Goal: Transaction & Acquisition: Purchase product/service

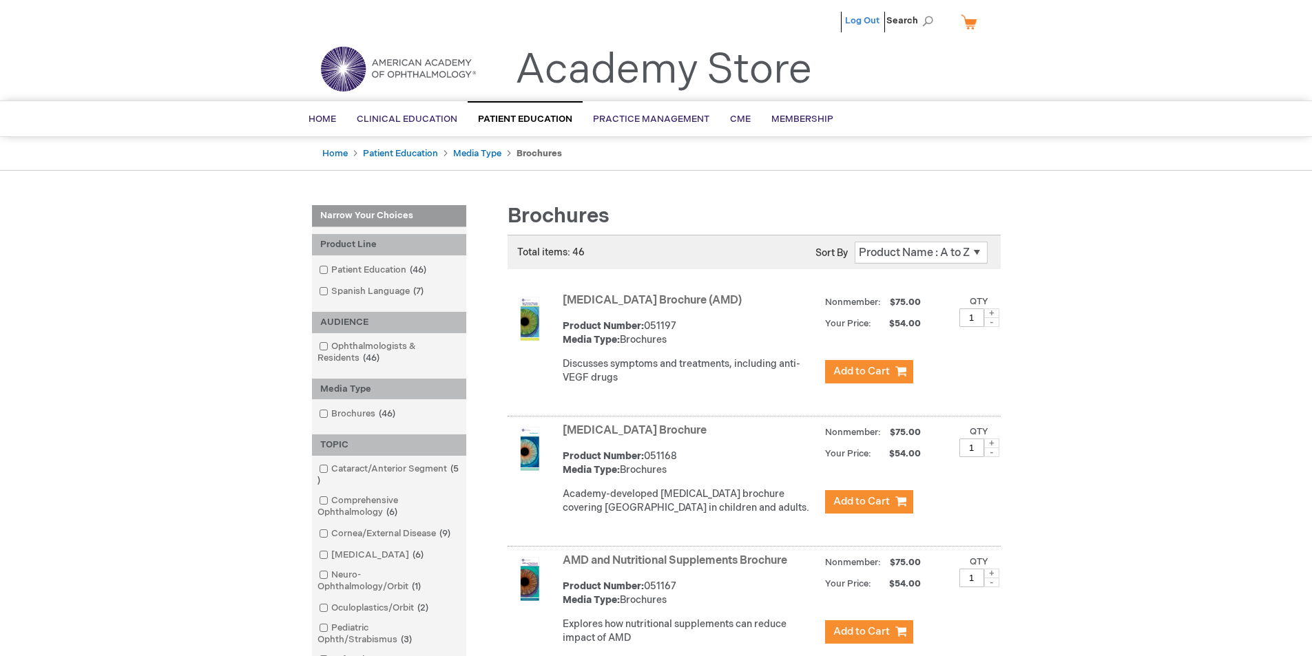
click at [863, 23] on link "Log Out" at bounding box center [862, 20] width 34 height 11
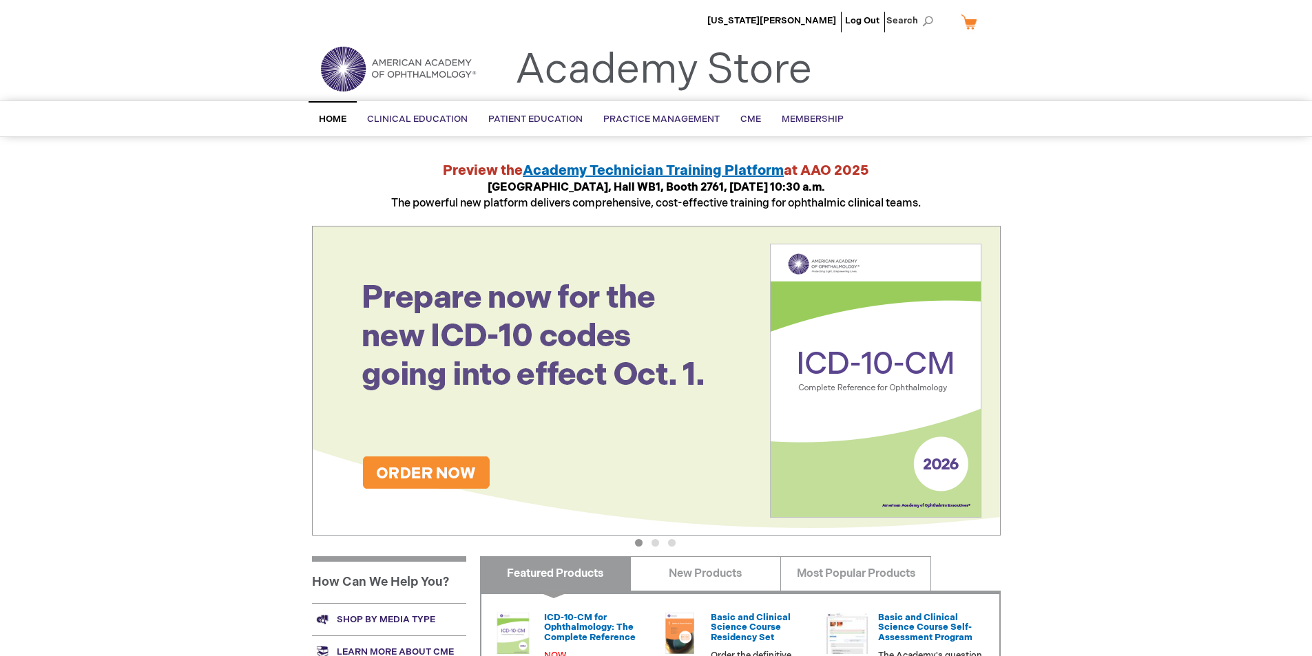
scroll to position [69, 0]
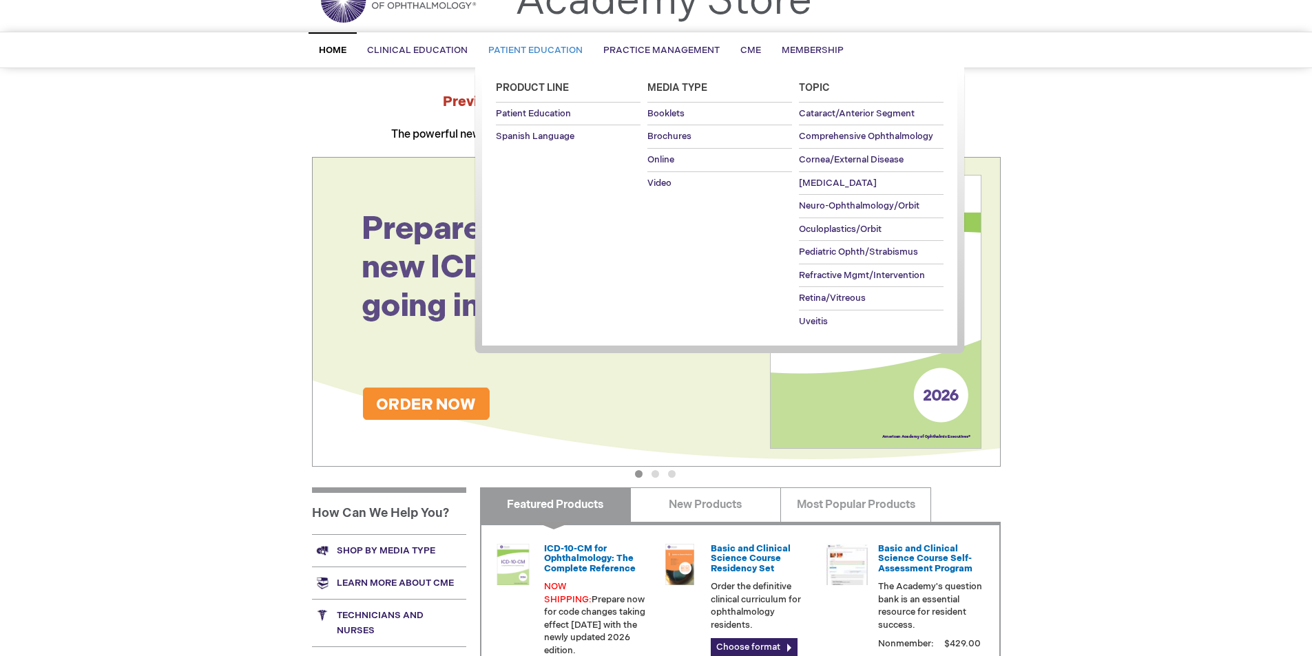
click at [512, 49] on span "Patient Education" at bounding box center [535, 50] width 94 height 11
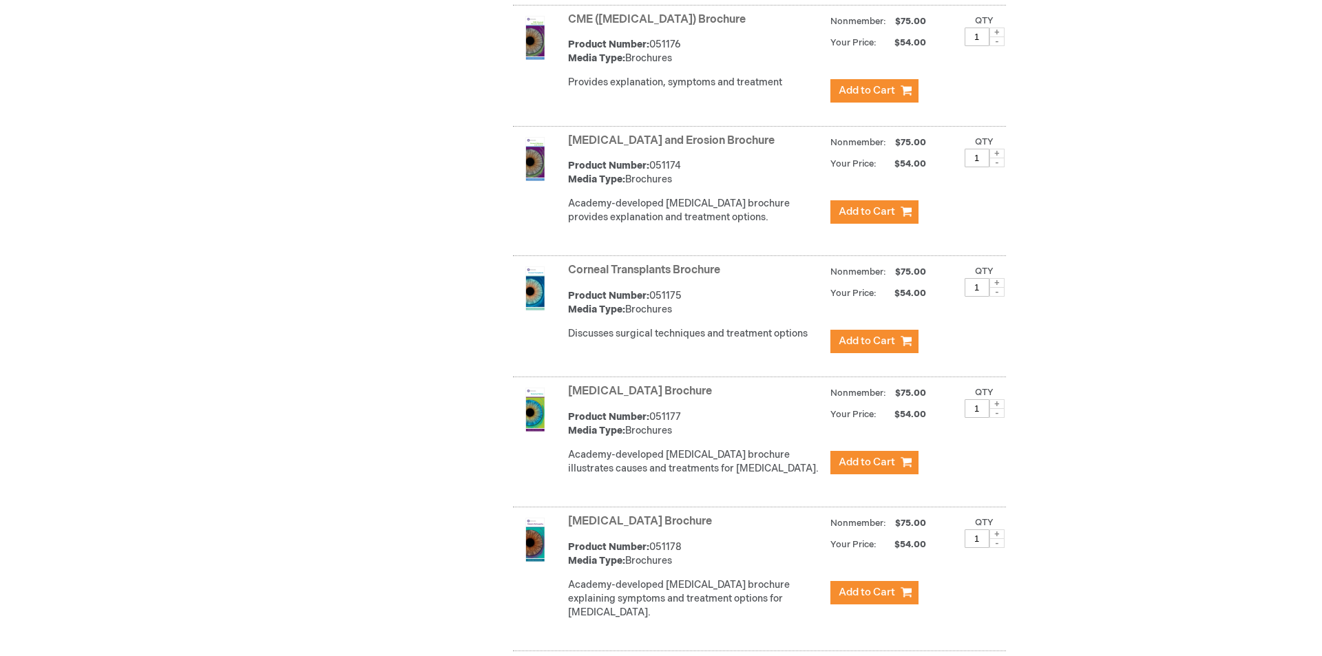
scroll to position [1632, 0]
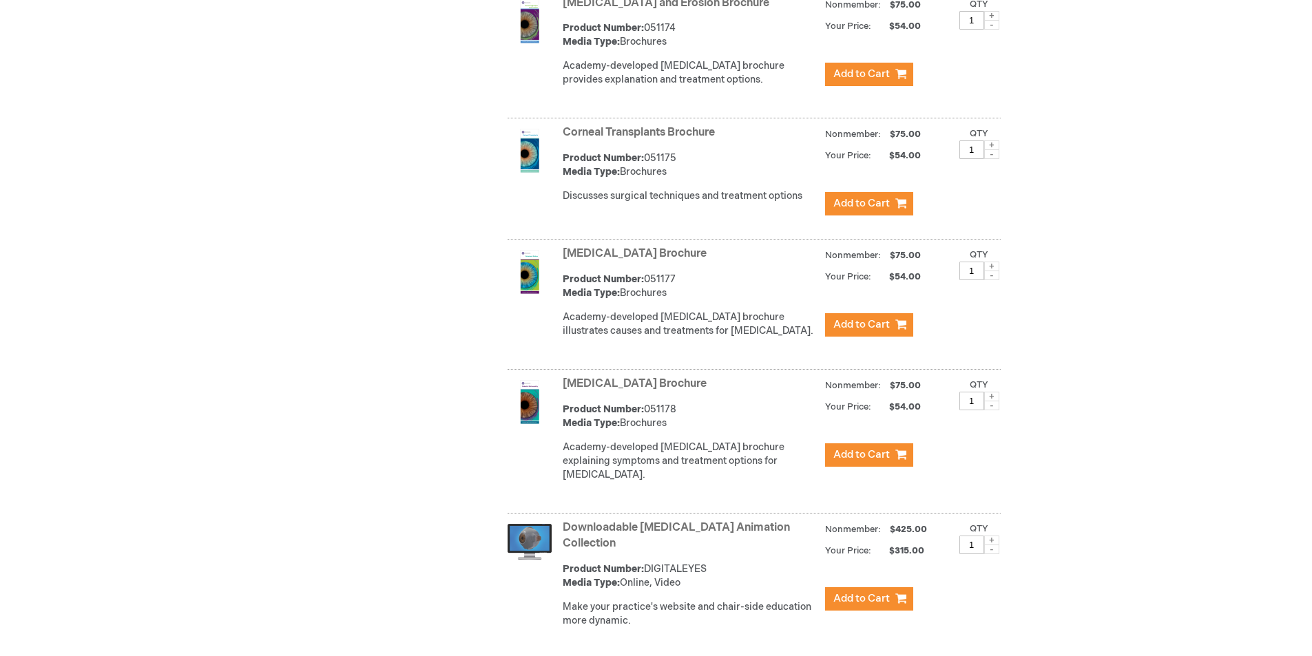
click at [989, 401] on span at bounding box center [991, 397] width 15 height 10
type input "2"
click at [853, 461] on span "Add to Cart" at bounding box center [861, 454] width 56 height 13
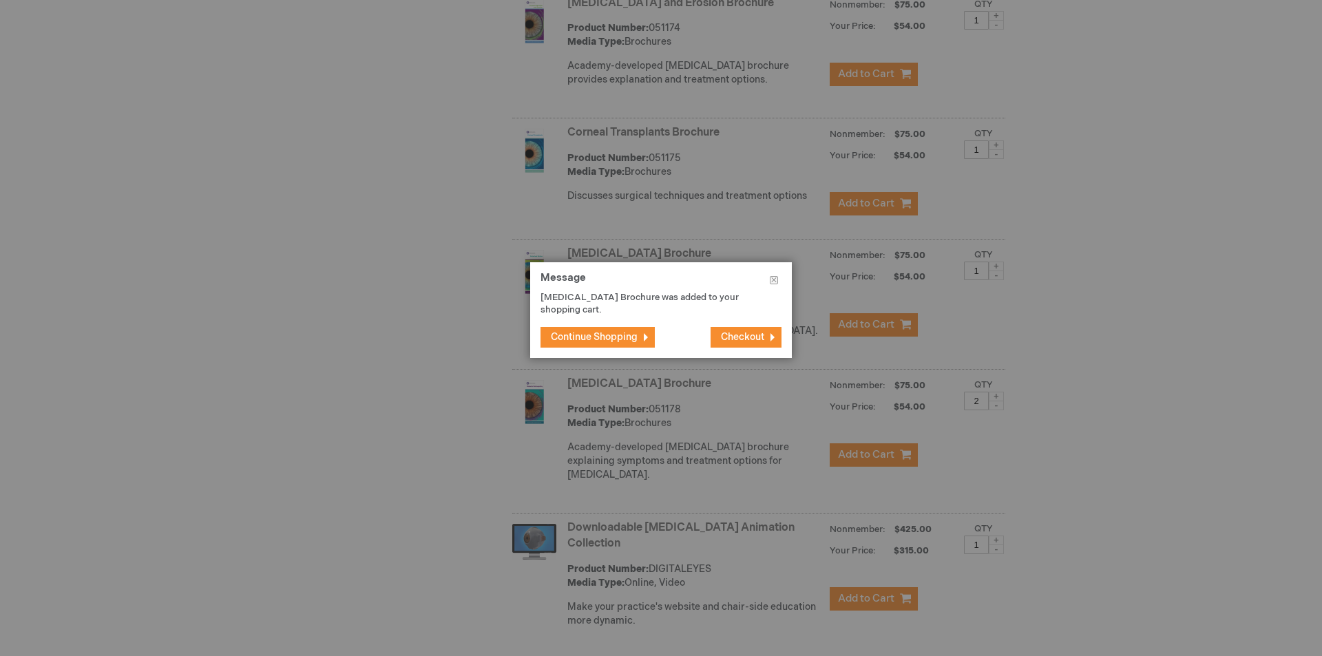
click at [721, 333] on span "Checkout" at bounding box center [742, 337] width 43 height 12
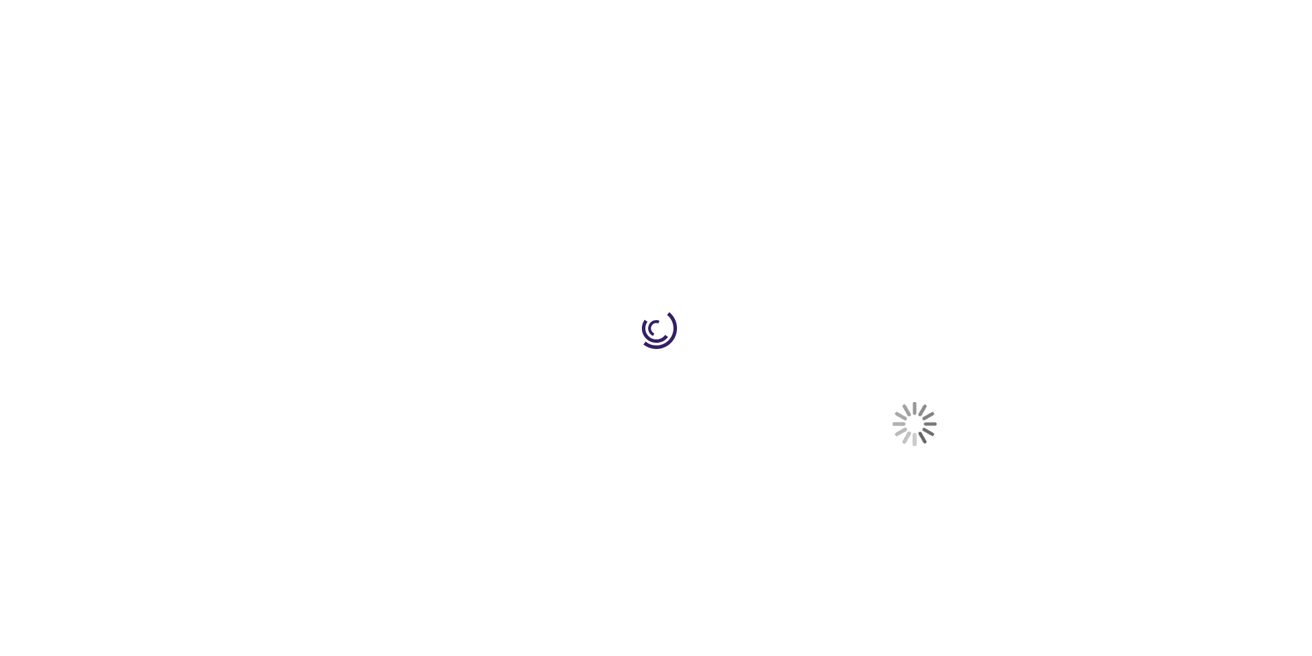
select select "US"
select select "32"
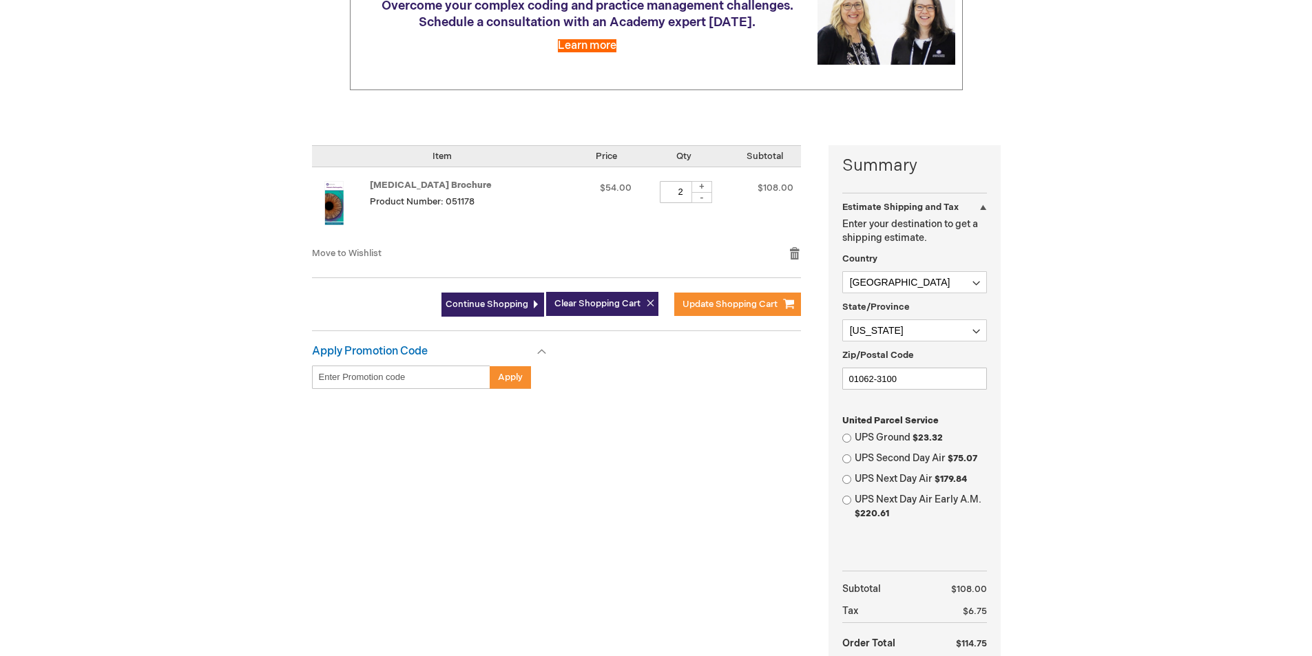
scroll to position [275, 0]
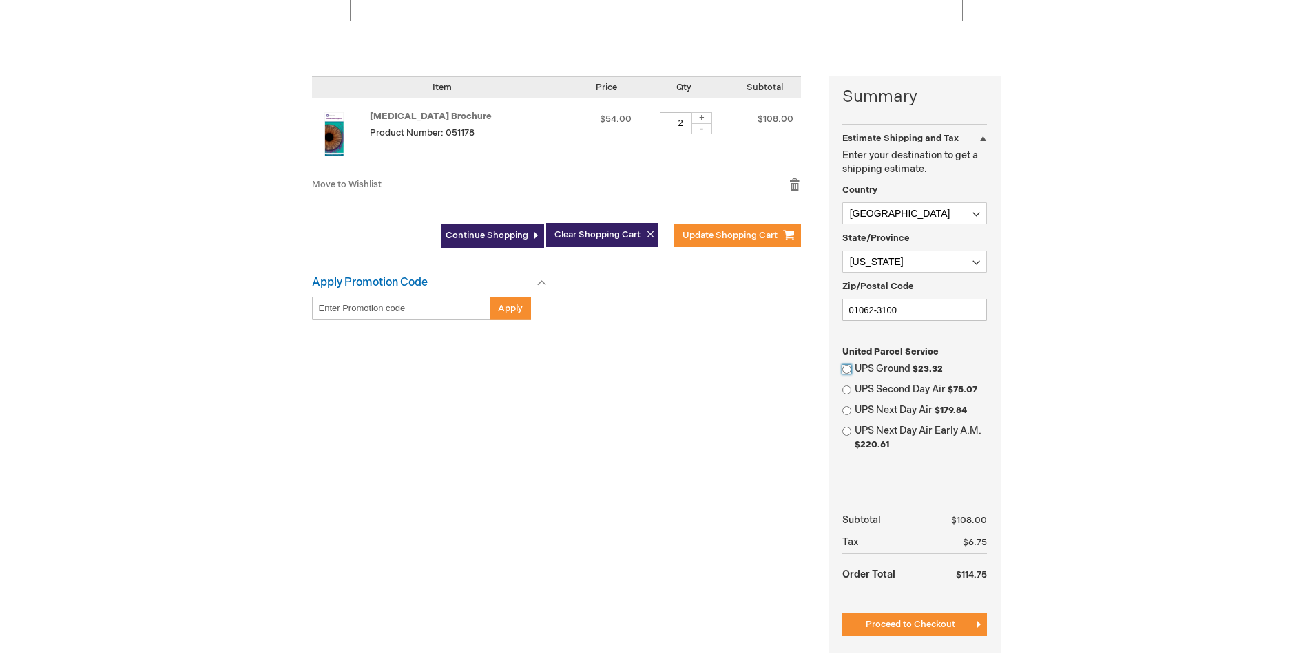
click at [845, 367] on input "UPS Ground $23.32" at bounding box center [846, 369] width 9 height 9
radio input "true"
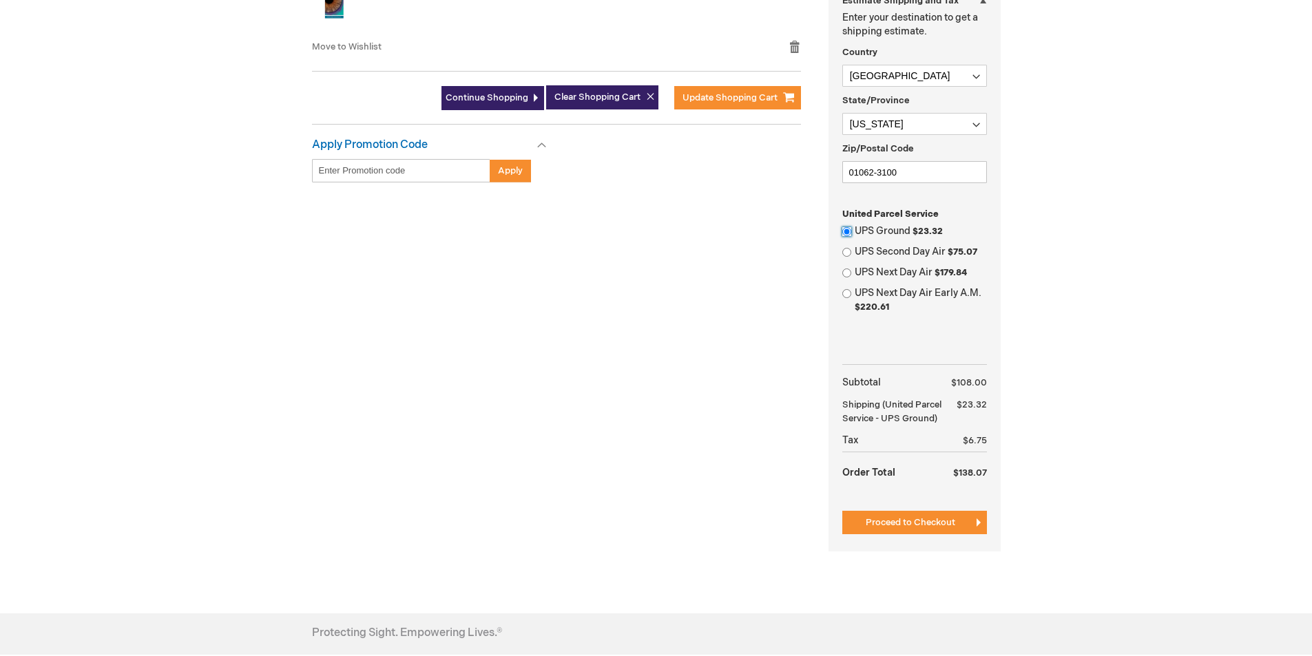
scroll to position [482, 0]
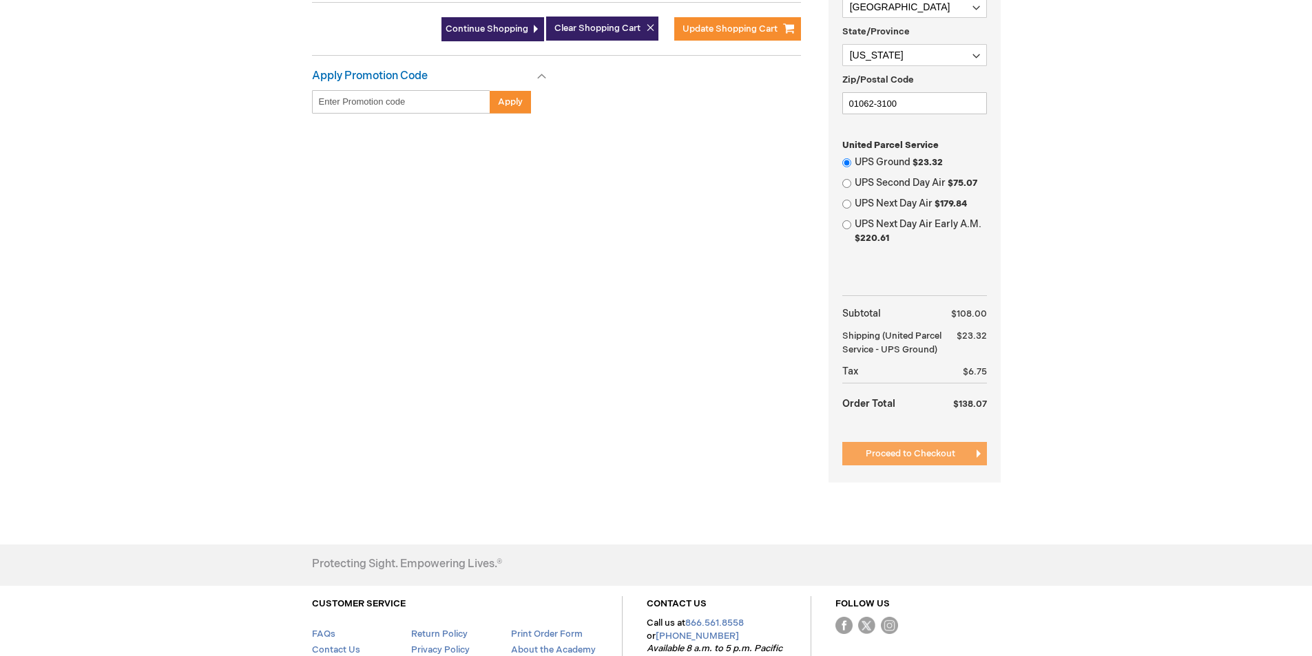
click at [918, 459] on span "Proceed to Checkout" at bounding box center [910, 453] width 90 height 11
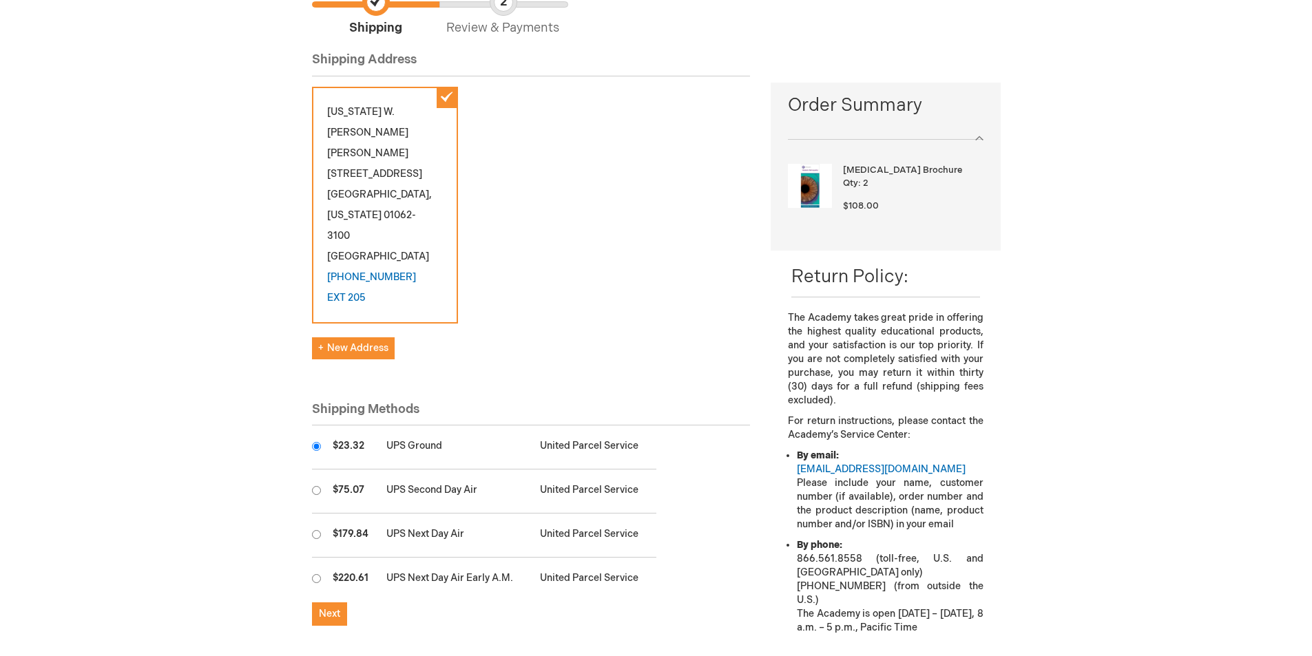
scroll to position [207, 0]
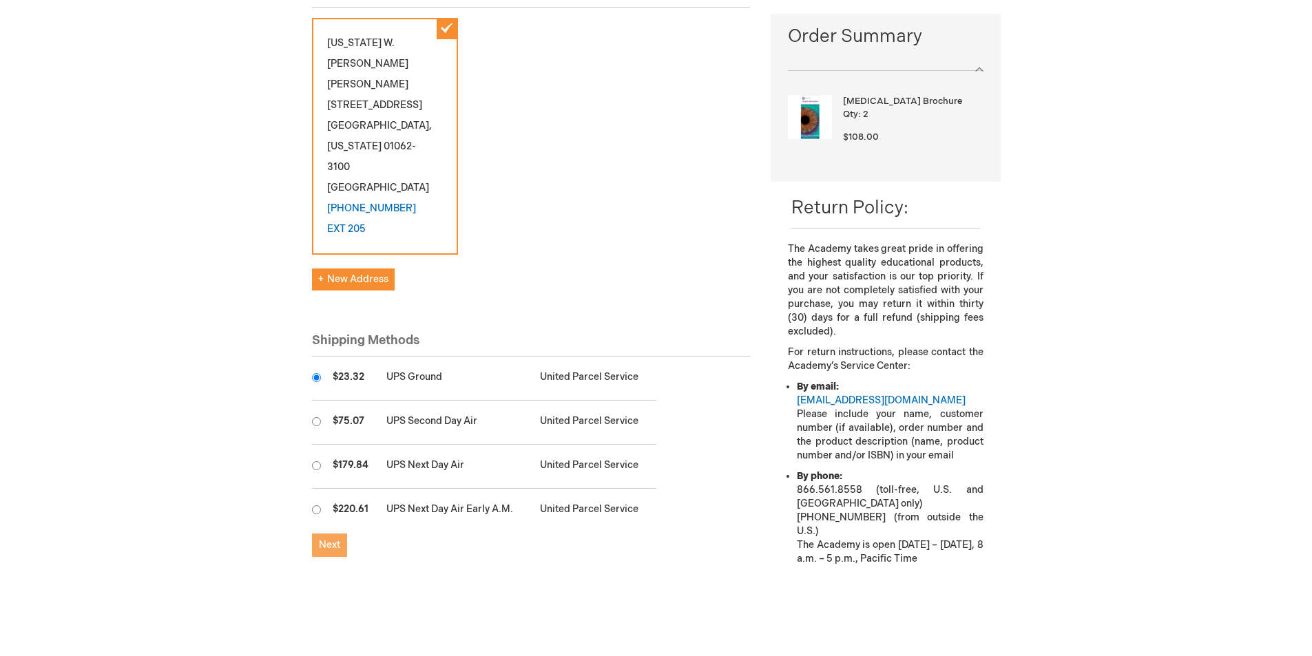
click at [324, 539] on span "Next" at bounding box center [329, 545] width 21 height 12
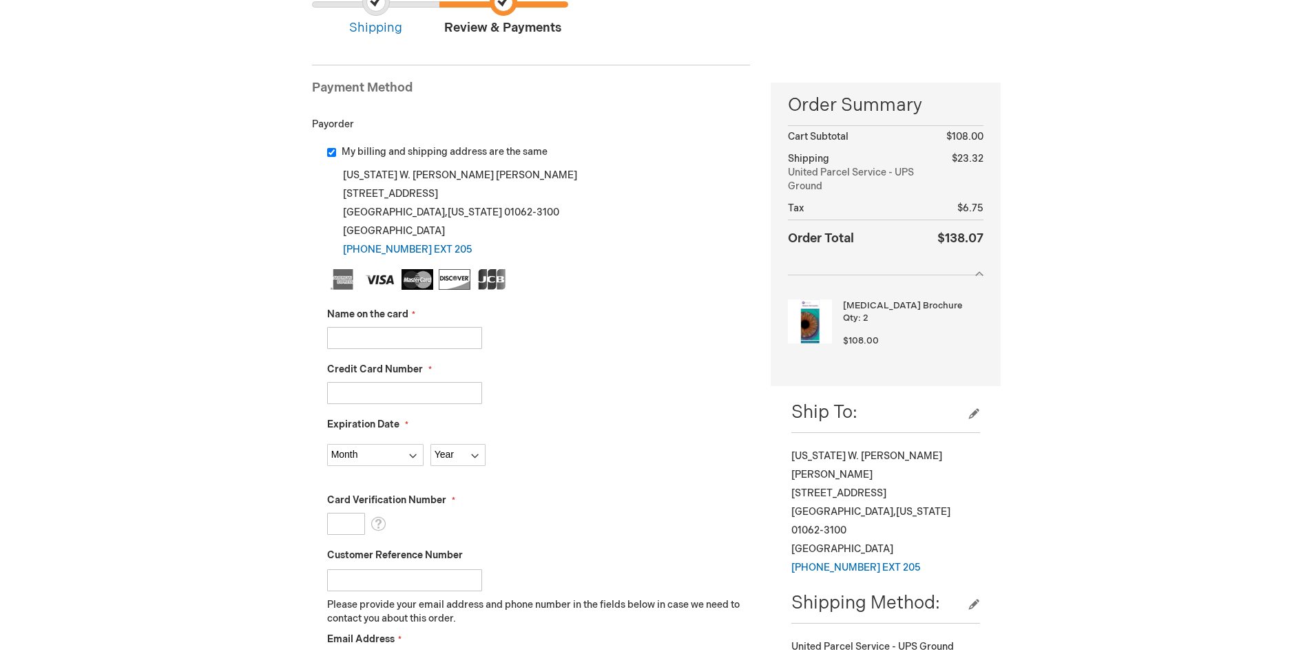
scroll to position [207, 0]
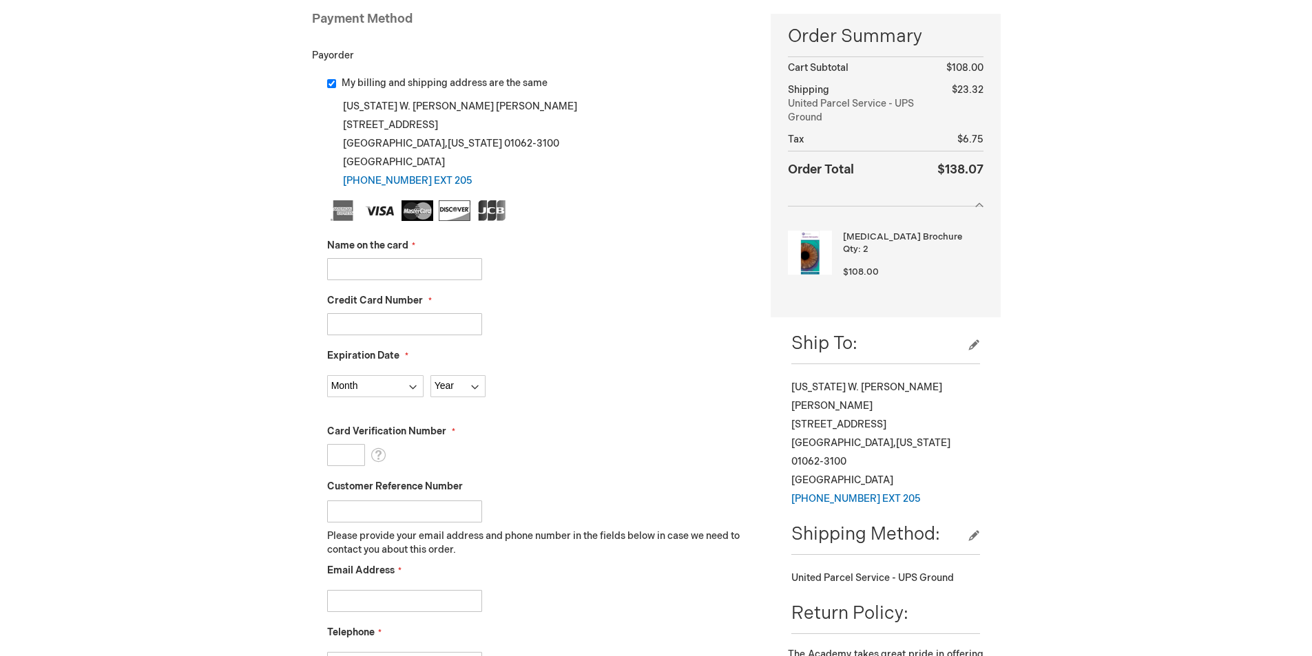
click at [397, 266] on input "Name on the card" at bounding box center [404, 269] width 155 height 22
type input "David Shield"
click at [412, 324] on input "Credit Card Number" at bounding box center [404, 324] width 155 height 22
type input "4147099020341937"
click at [363, 383] on select "Month 01 - January 02 - February 03 - March 04 - April 05 - May 06 - June 07 - …" at bounding box center [375, 386] width 96 height 22
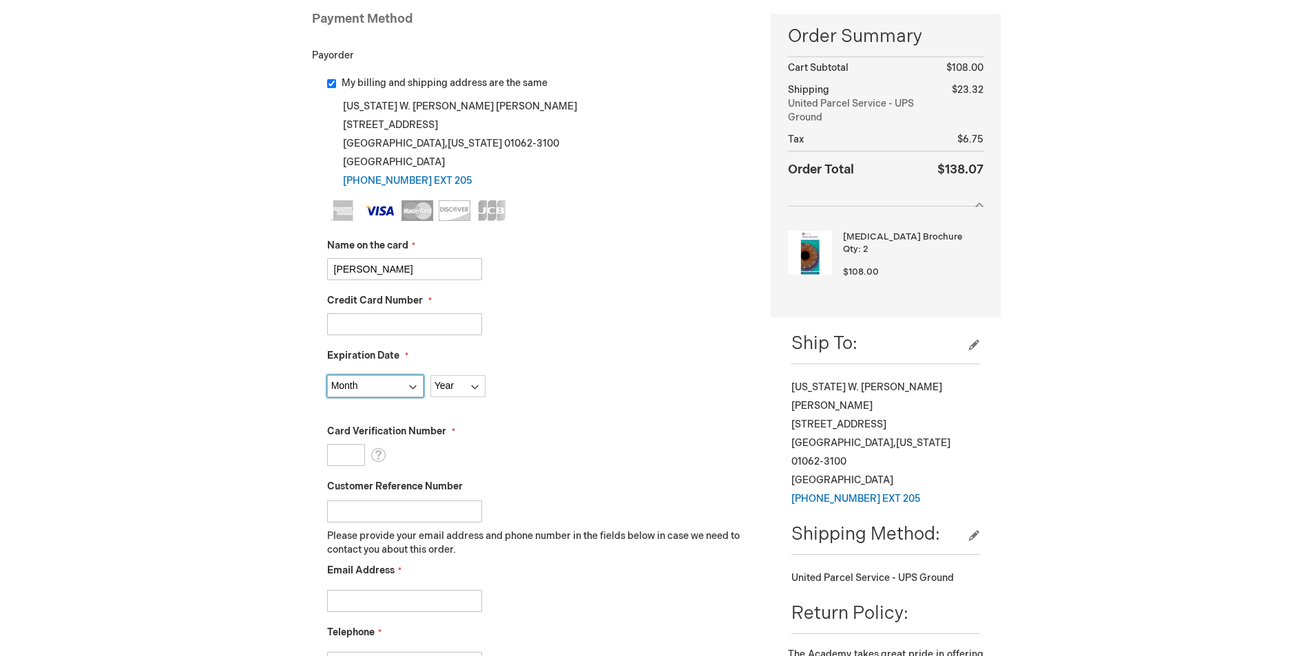
select select "12"
click at [327, 375] on select "Month 01 - January 02 - February 03 - March 04 - April 05 - May 06 - June 07 - …" at bounding box center [375, 386] width 96 height 22
click at [457, 378] on select "Year 2025 2026 2027 2028 2029 2030 2031 2032 2033 2034 2035" at bounding box center [457, 386] width 55 height 22
select select "2029"
click at [430, 375] on select "Year 2025 2026 2027 2028 2029 2030 2031 2032 2033 2034 2035" at bounding box center [457, 386] width 55 height 22
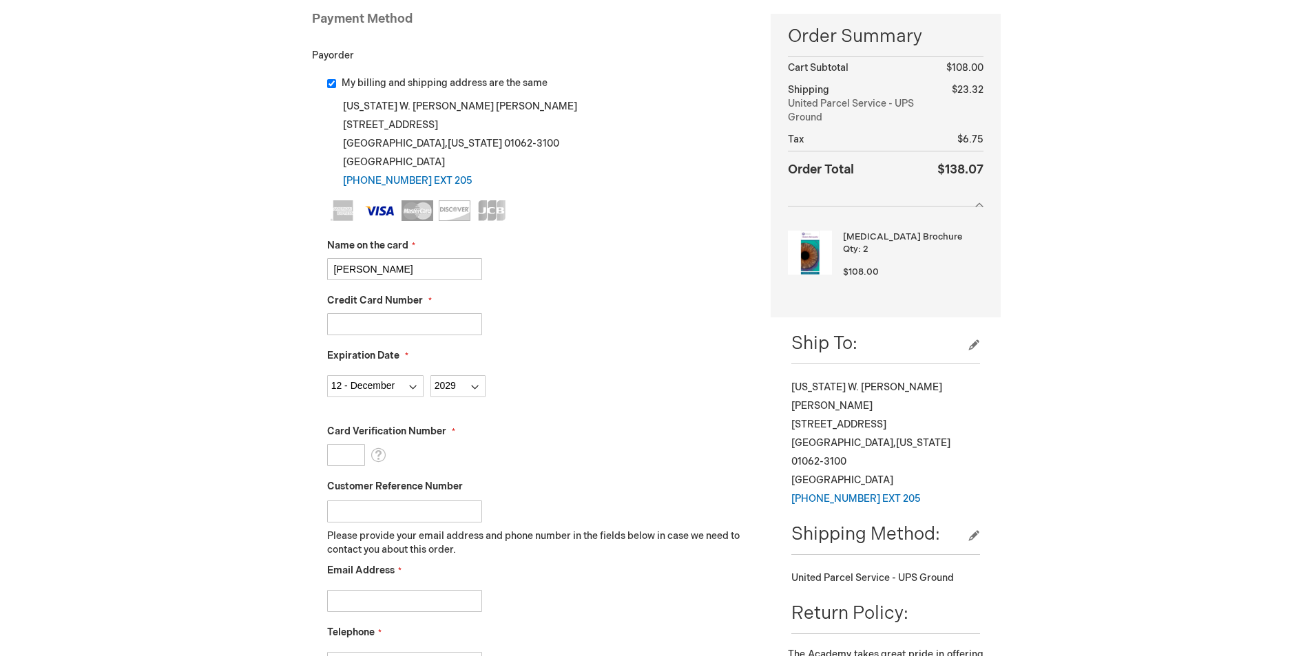
click at [335, 451] on input "Card Verification Number" at bounding box center [346, 455] width 38 height 22
type input "660"
click at [388, 510] on input "Customer Reference Number" at bounding box center [404, 512] width 155 height 22
type input "A"
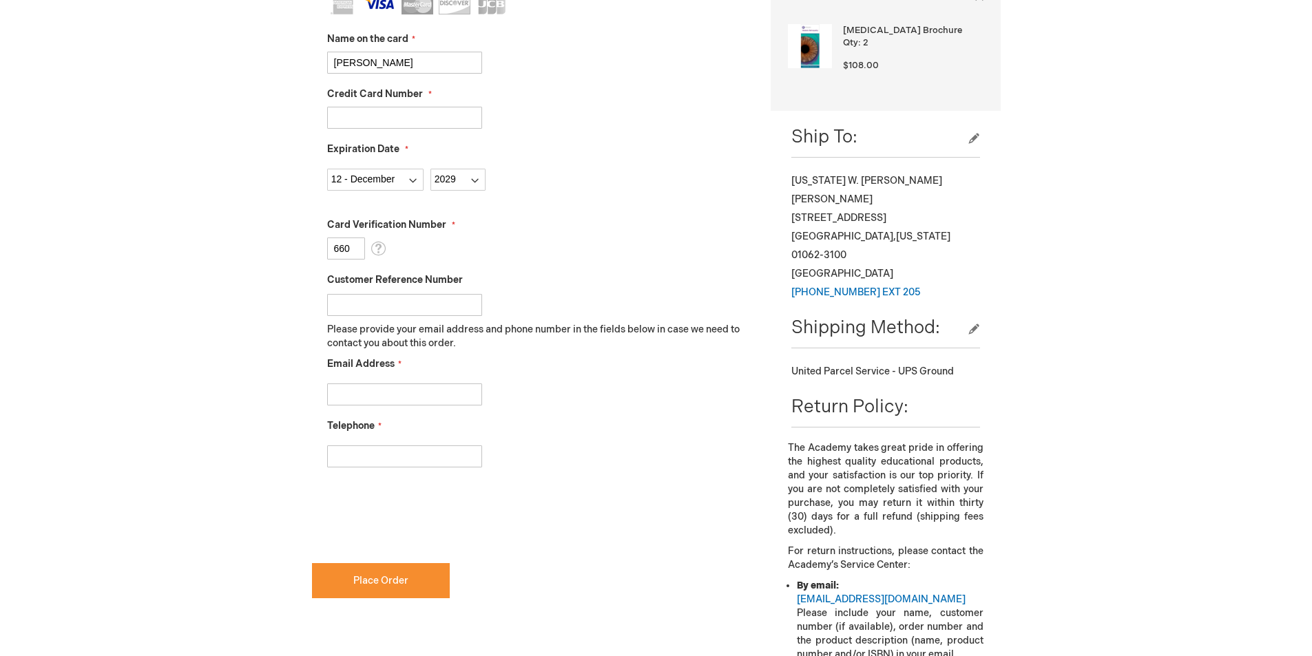
click at [412, 397] on input "Email Address" at bounding box center [404, 395] width 155 height 22
type input "akostek@northamptoneye.com"
click at [384, 457] on input "Telephone" at bounding box center [404, 456] width 155 height 22
type input "4135846422"
checkbox input "true"
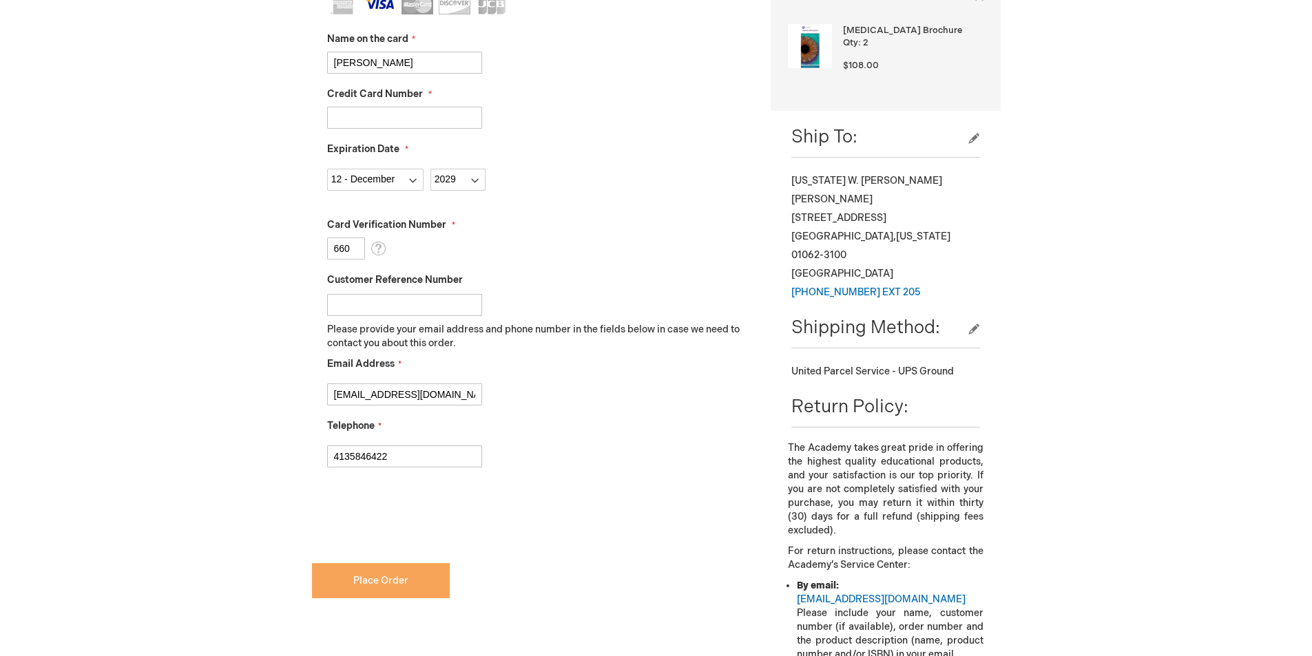
click at [381, 579] on span "Place Order" at bounding box center [380, 581] width 55 height 12
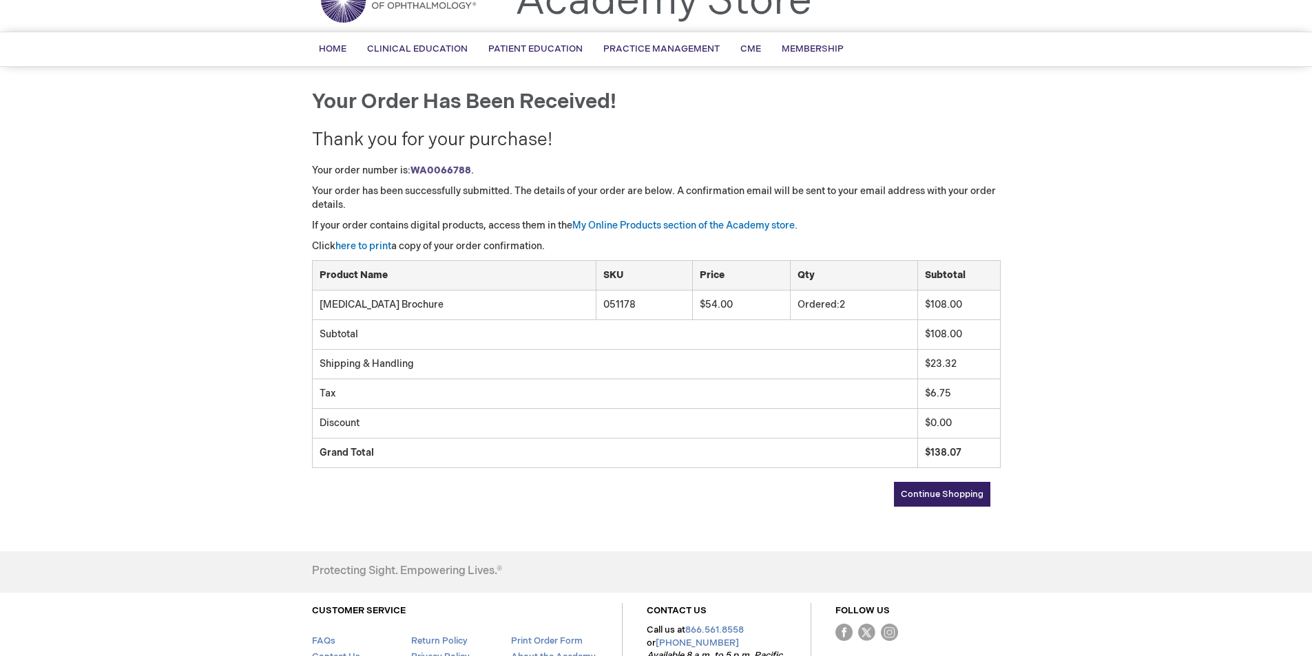
scroll to position [138, 0]
